Goal: Task Accomplishment & Management: Use online tool/utility

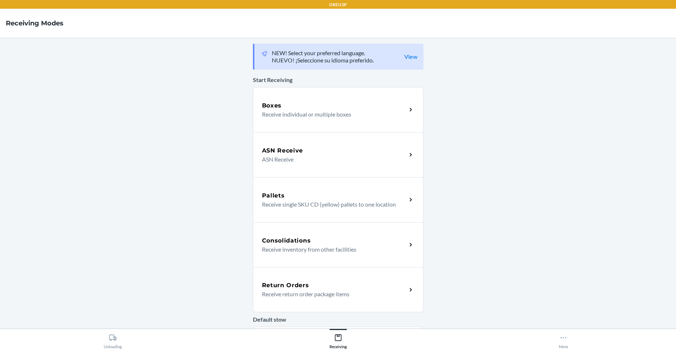
click at [280, 111] on p "Receive individual or multiple boxes" at bounding box center [331, 114] width 139 height 9
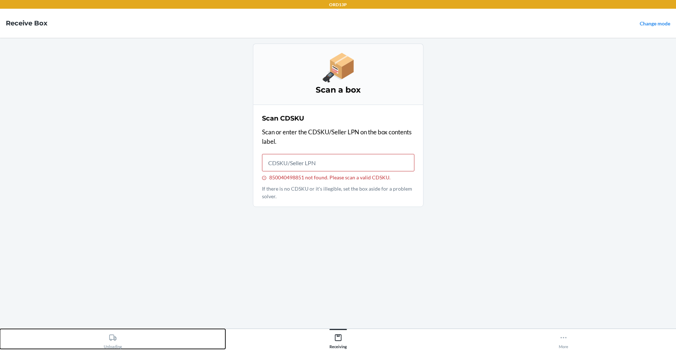
click at [111, 334] on icon at bounding box center [113, 338] width 8 height 8
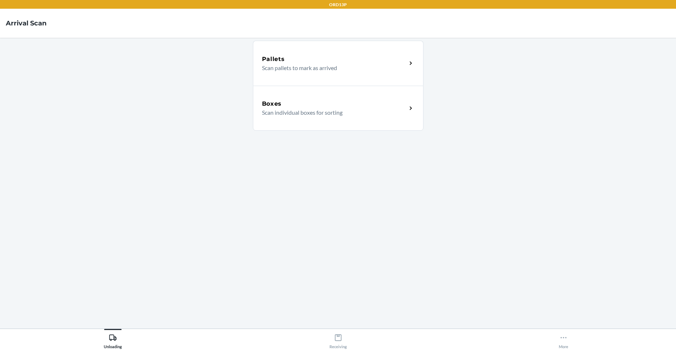
click at [306, 112] on p "Scan individual boxes for sorting" at bounding box center [331, 112] width 139 height 9
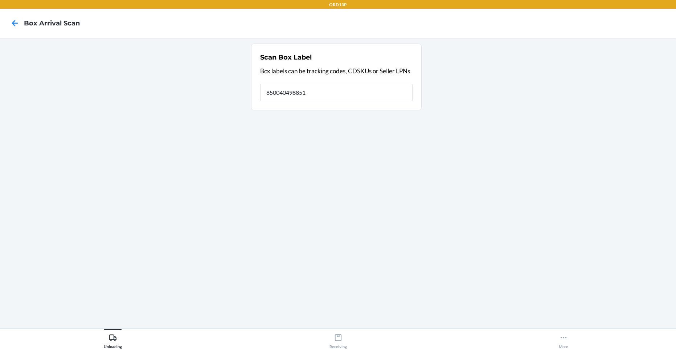
type input "850040498851"
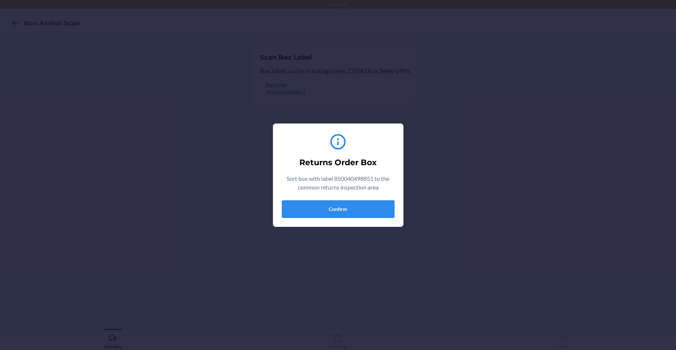
click at [287, 206] on button "Confirm" at bounding box center [338, 208] width 113 height 17
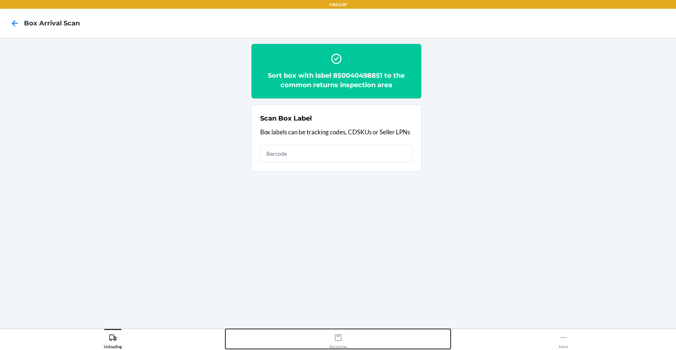
click at [343, 334] on div "Receiving" at bounding box center [338, 340] width 17 height 18
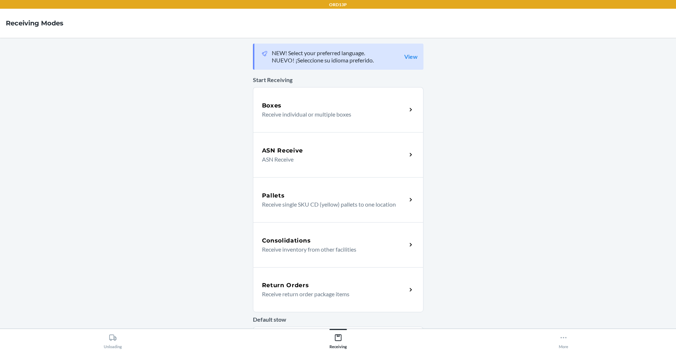
click at [269, 286] on h5 "Return Orders" at bounding box center [285, 285] width 47 height 9
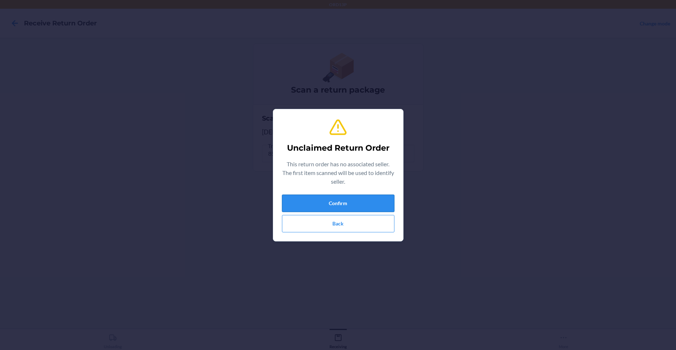
click at [329, 206] on button "Confirm" at bounding box center [338, 203] width 113 height 17
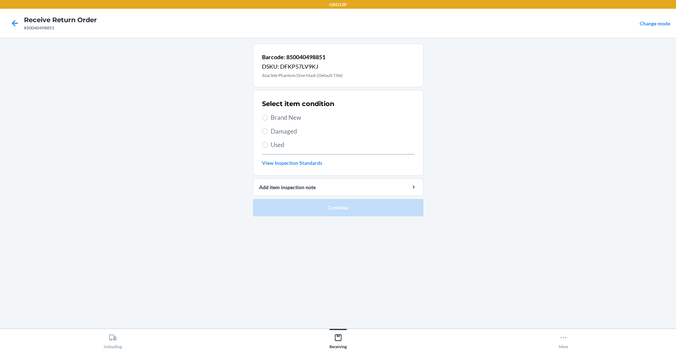
click at [287, 114] on span "Brand New" at bounding box center [343, 117] width 144 height 9
click at [268, 115] on input "Brand New" at bounding box center [265, 118] width 6 height 6
radio input "true"
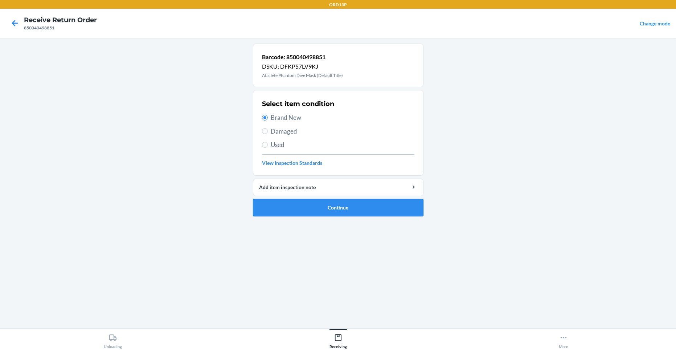
click at [280, 205] on button "Continue" at bounding box center [338, 207] width 171 height 17
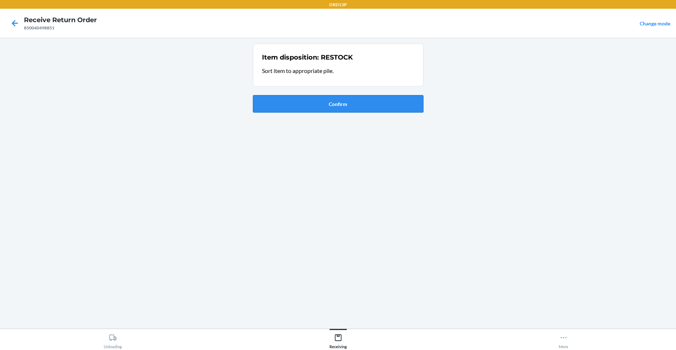
click at [290, 105] on button "Confirm" at bounding box center [338, 103] width 171 height 17
